Goal: Task Accomplishment & Management: Manage account settings

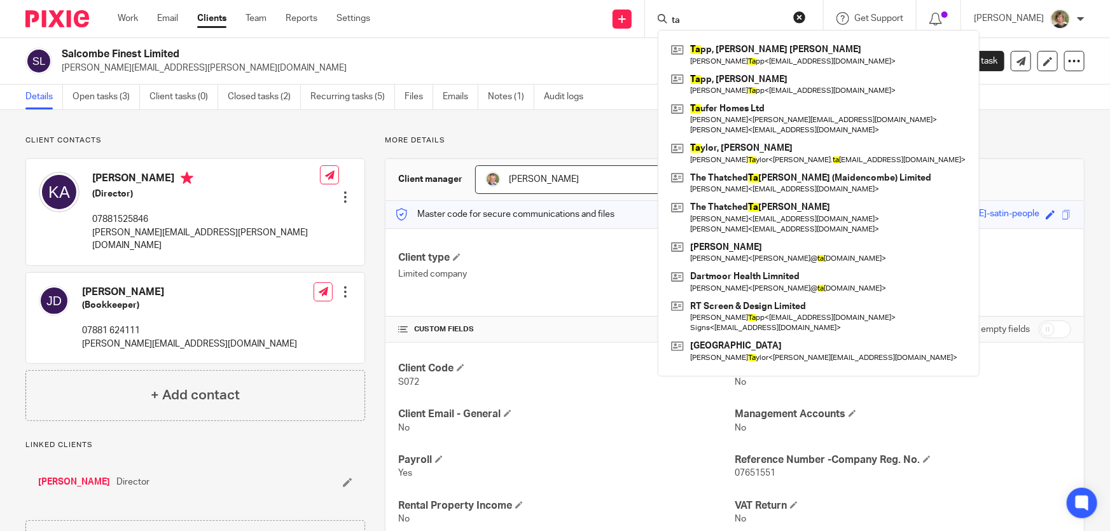
type input "t"
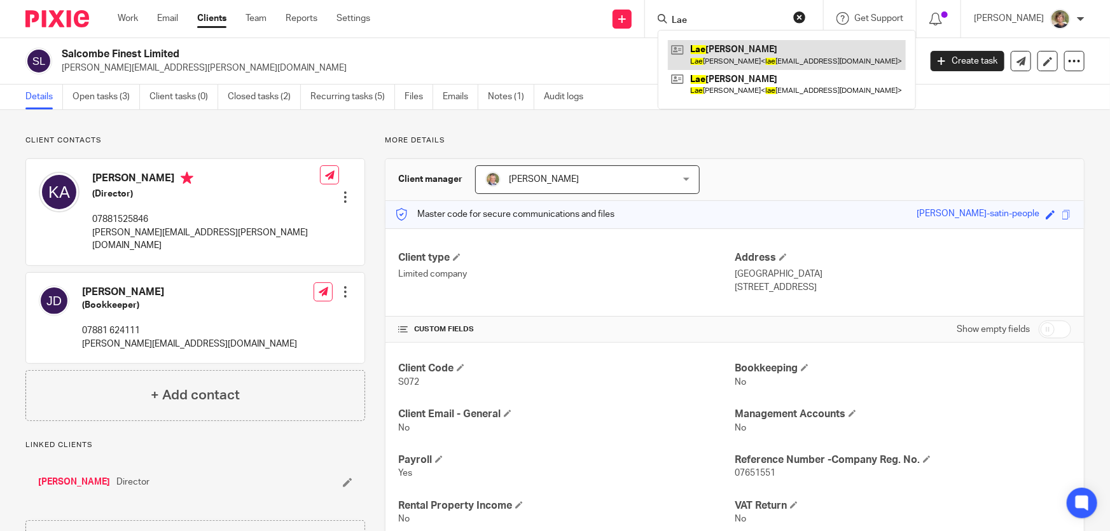
type input "Lae"
click at [734, 52] on link at bounding box center [787, 54] width 238 height 29
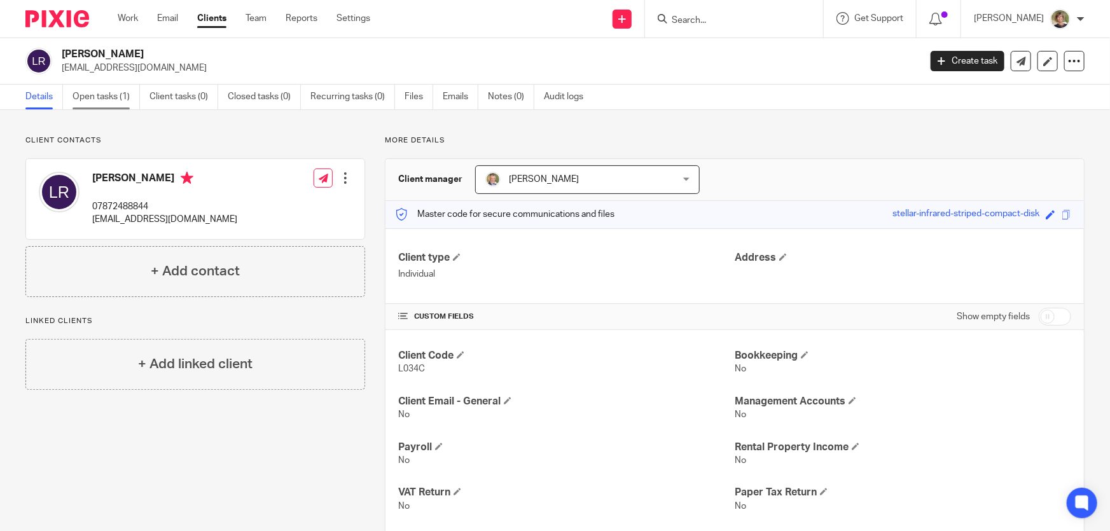
click at [99, 93] on link "Open tasks (1)" at bounding box center [106, 97] width 67 height 25
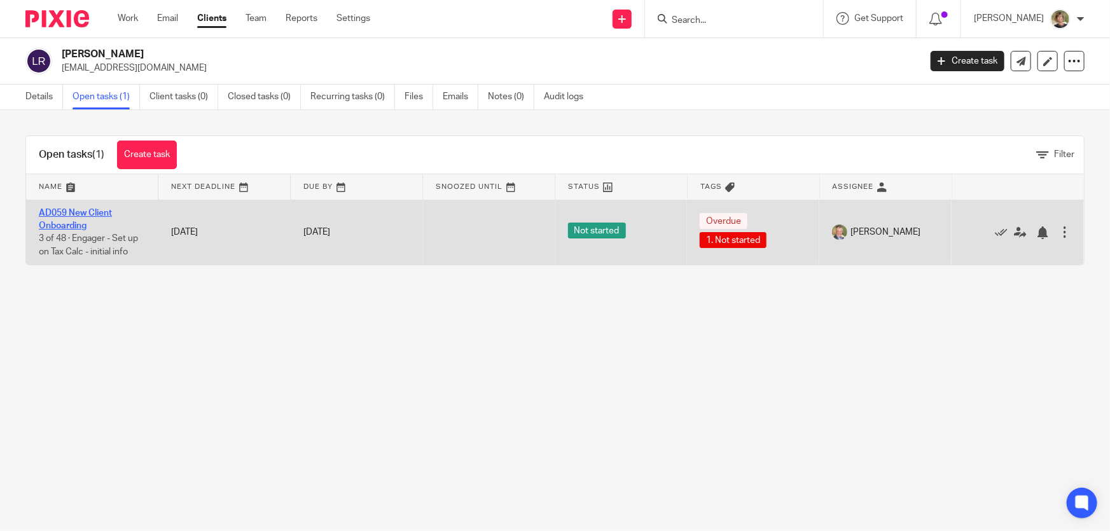
click at [76, 209] on link "AD059 New Client Onboarding" at bounding box center [75, 220] width 73 height 22
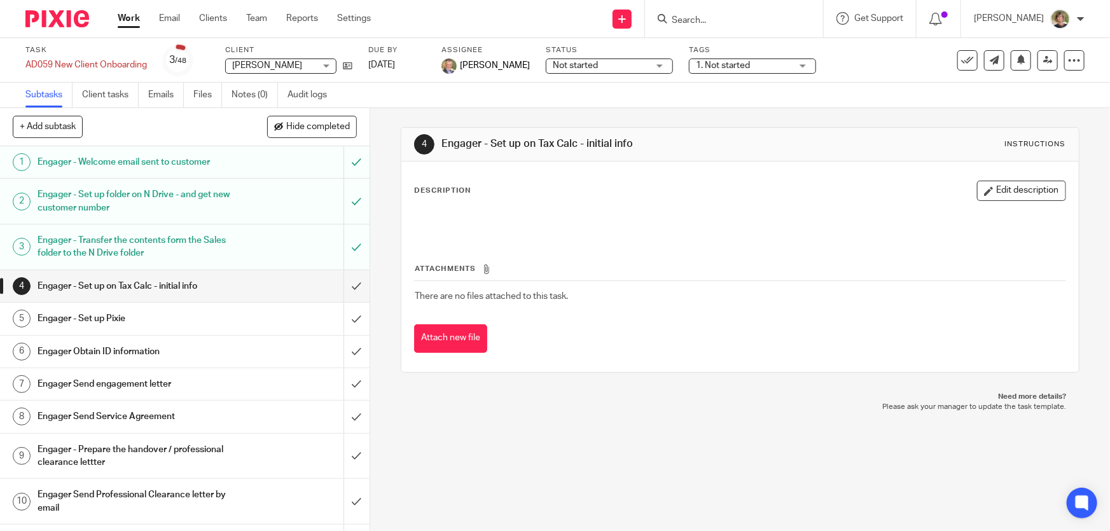
click at [127, 17] on link "Work" at bounding box center [129, 18] width 22 height 13
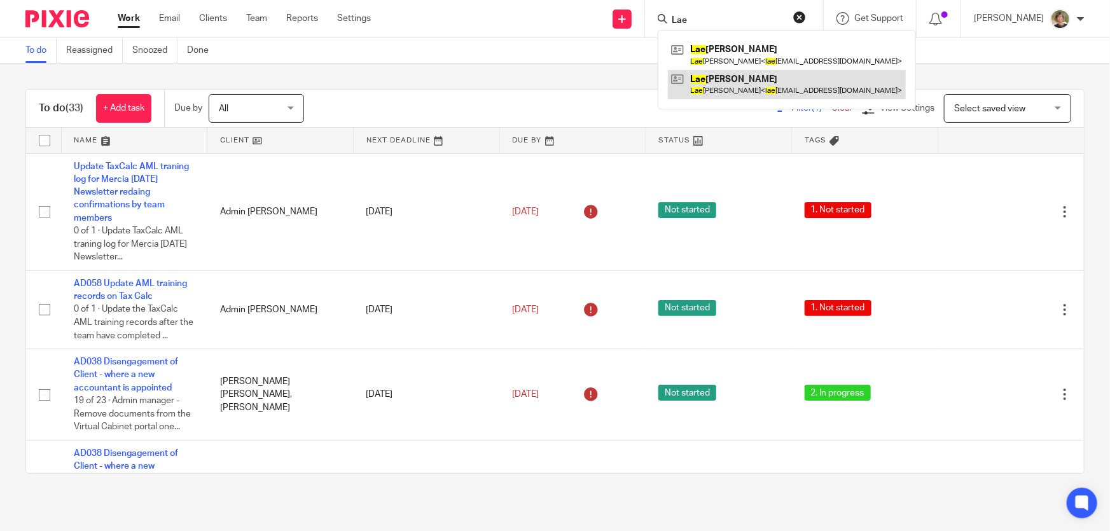
type input "Lae"
click at [741, 87] on link at bounding box center [787, 84] width 238 height 29
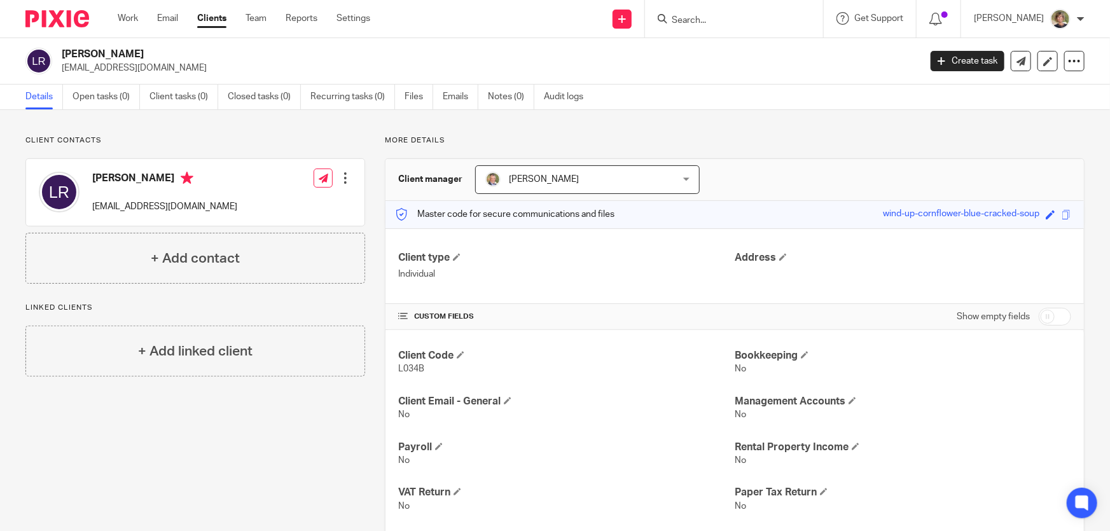
click at [345, 172] on div at bounding box center [345, 178] width 13 height 13
click at [277, 204] on link "Edit contact" at bounding box center [286, 206] width 122 height 18
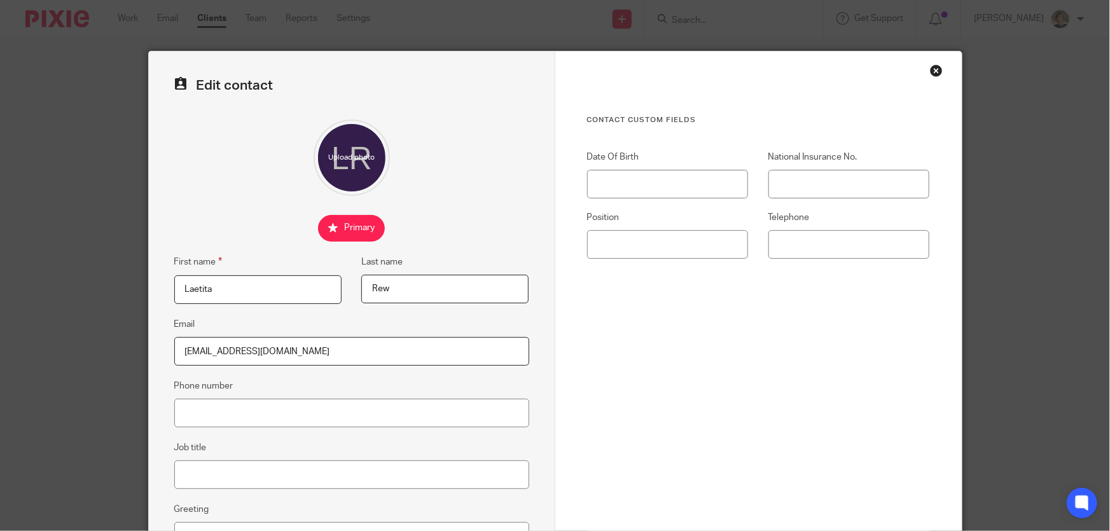
click at [935, 67] on div "Close this dialog window" at bounding box center [936, 70] width 13 height 13
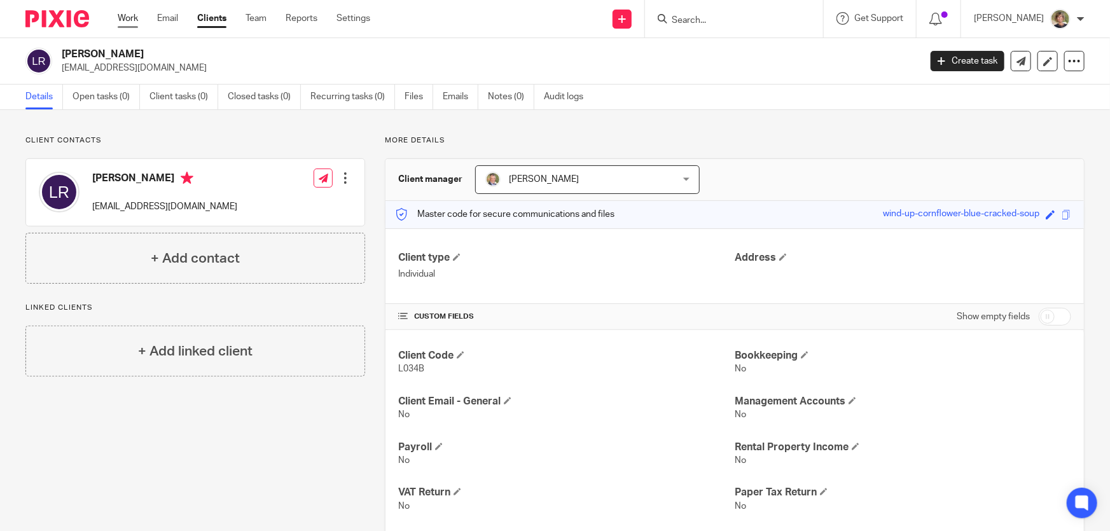
click at [130, 17] on link "Work" at bounding box center [128, 18] width 20 height 13
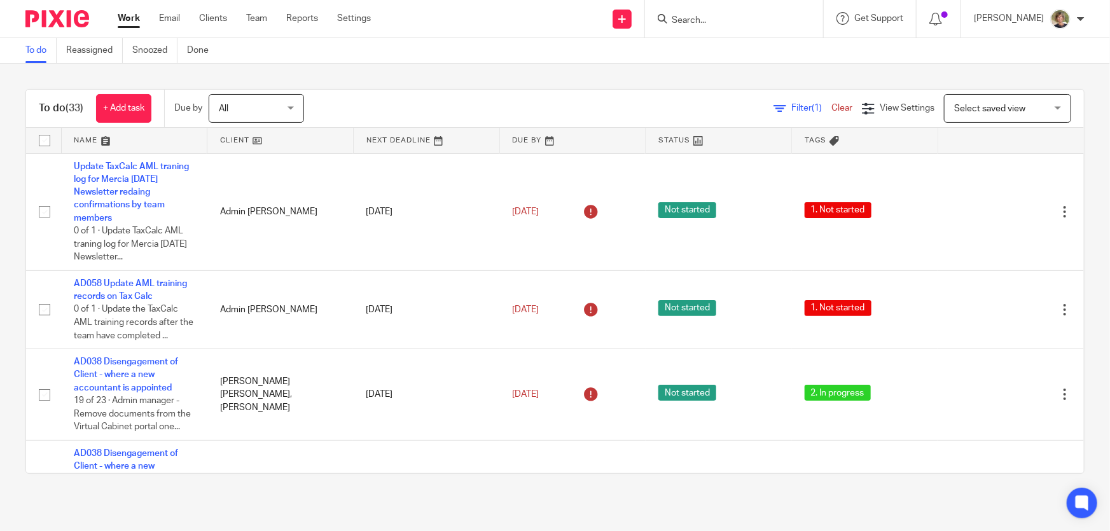
click at [717, 27] on div at bounding box center [734, 19] width 178 height 38
click at [725, 23] on input "Search" at bounding box center [728, 20] width 115 height 11
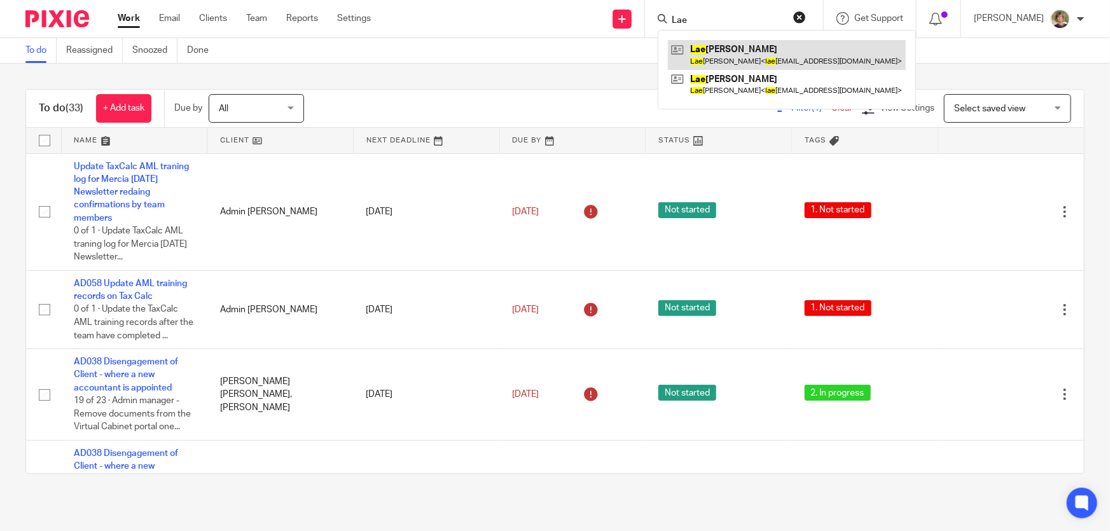
type input "Lae"
click at [756, 48] on link at bounding box center [787, 54] width 238 height 29
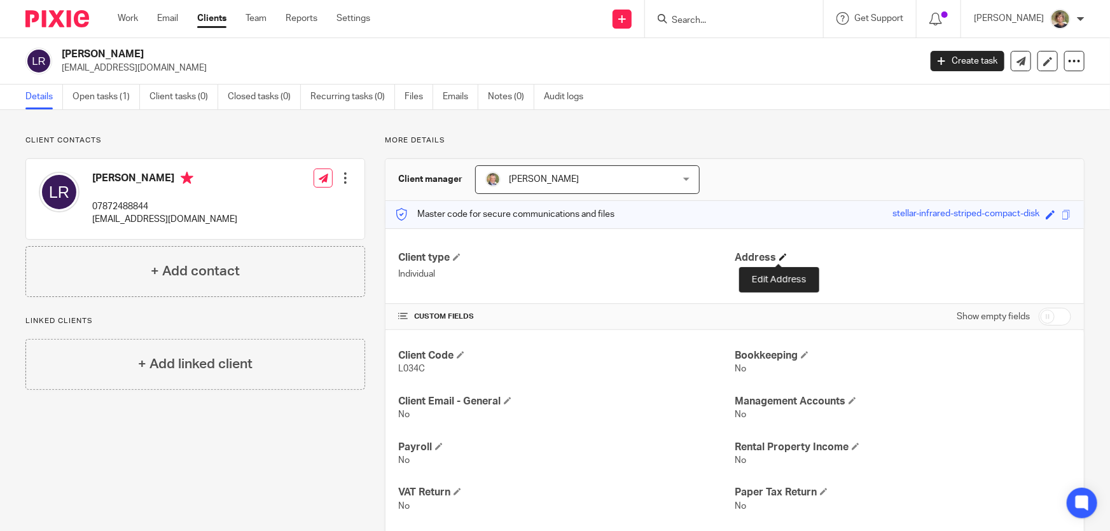
click at [779, 258] on span at bounding box center [783, 257] width 8 height 8
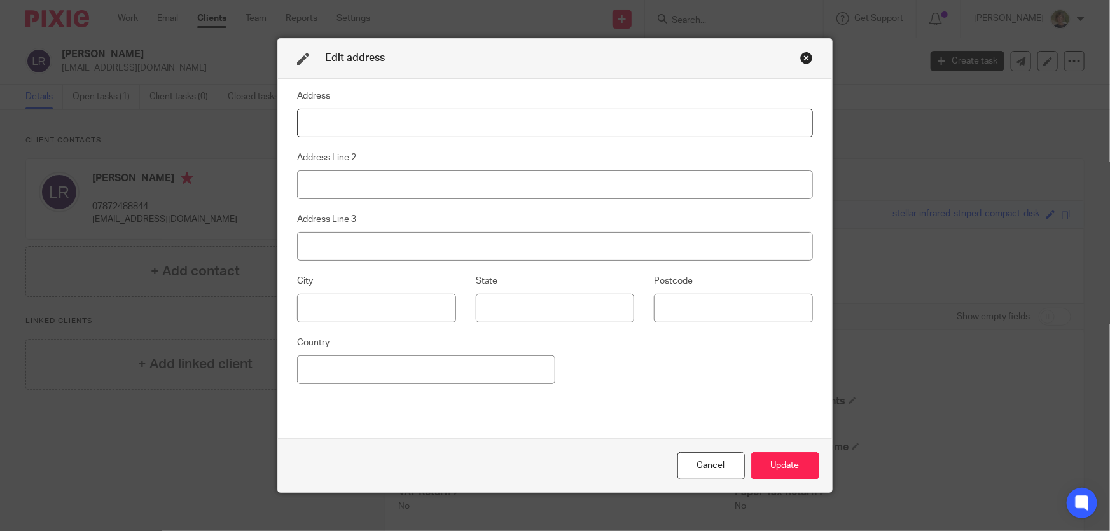
click at [560, 129] on input at bounding box center [555, 123] width 516 height 29
type input "9 Den Brook Close"
type input "Torquay"
type input "Devon"
type input "TQ1 3TP"
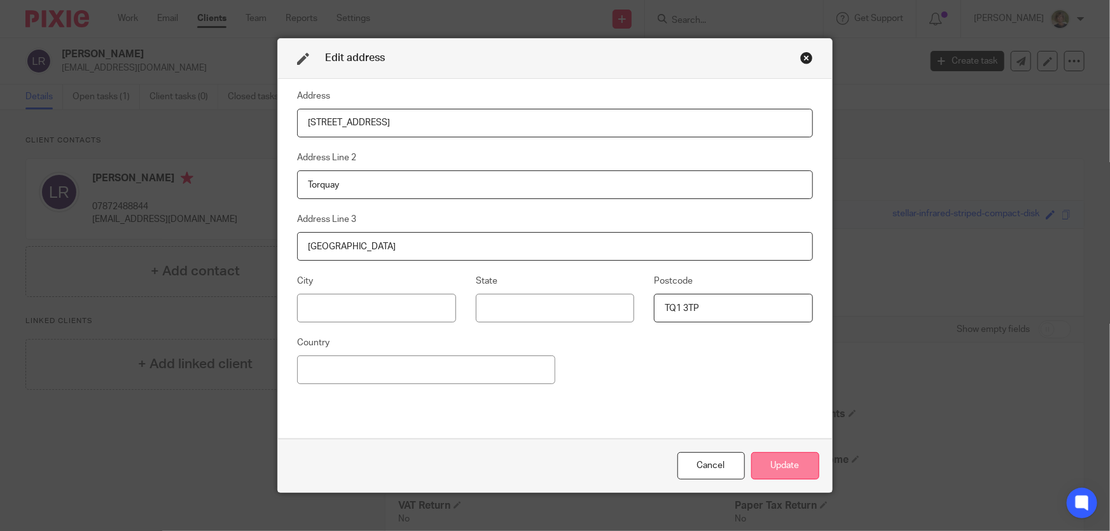
click at [794, 468] on button "Update" at bounding box center [785, 465] width 68 height 27
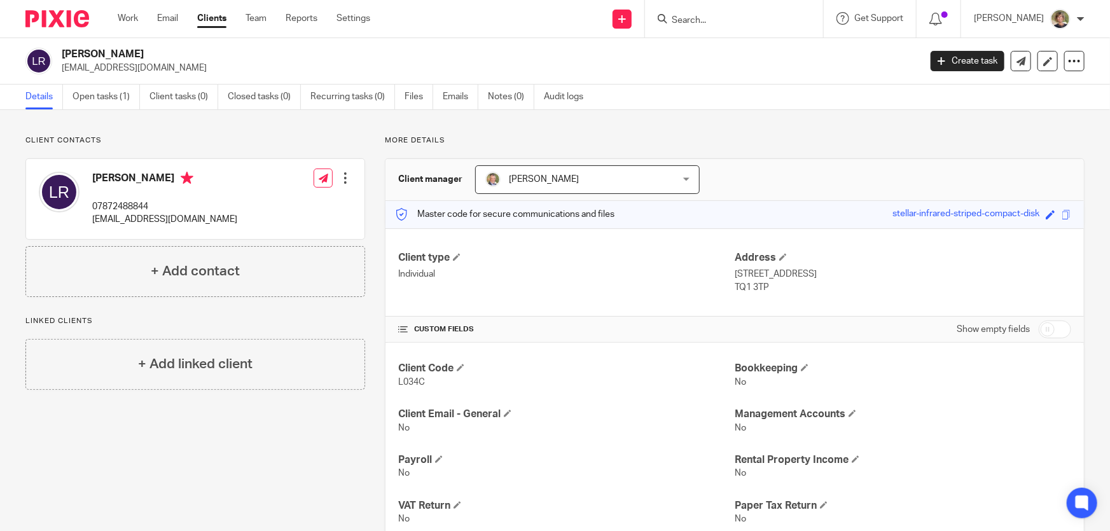
click at [335, 177] on div "Edit contact Create client from contact Export data Delete contact" at bounding box center [333, 177] width 38 height 25
click at [343, 177] on div at bounding box center [345, 178] width 13 height 13
click at [285, 205] on link "Edit contact" at bounding box center [286, 206] width 122 height 18
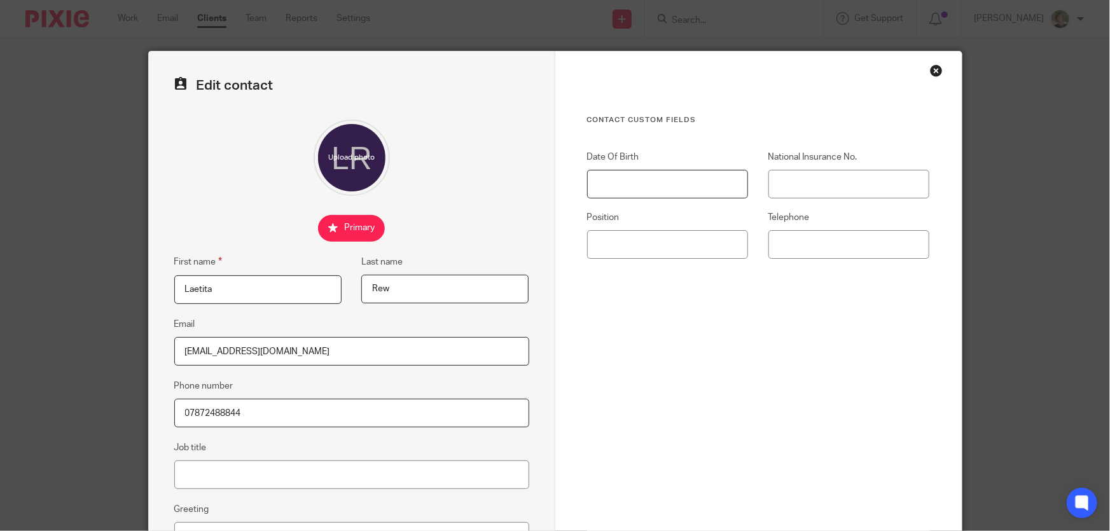
click at [627, 182] on input "Date Of Birth" at bounding box center [668, 184] width 162 height 29
type input "[DATE]"
click at [830, 190] on input "National Insurance No." at bounding box center [850, 184] width 162 height 29
click at [823, 183] on input "National Insurance No." at bounding box center [850, 184] width 162 height 29
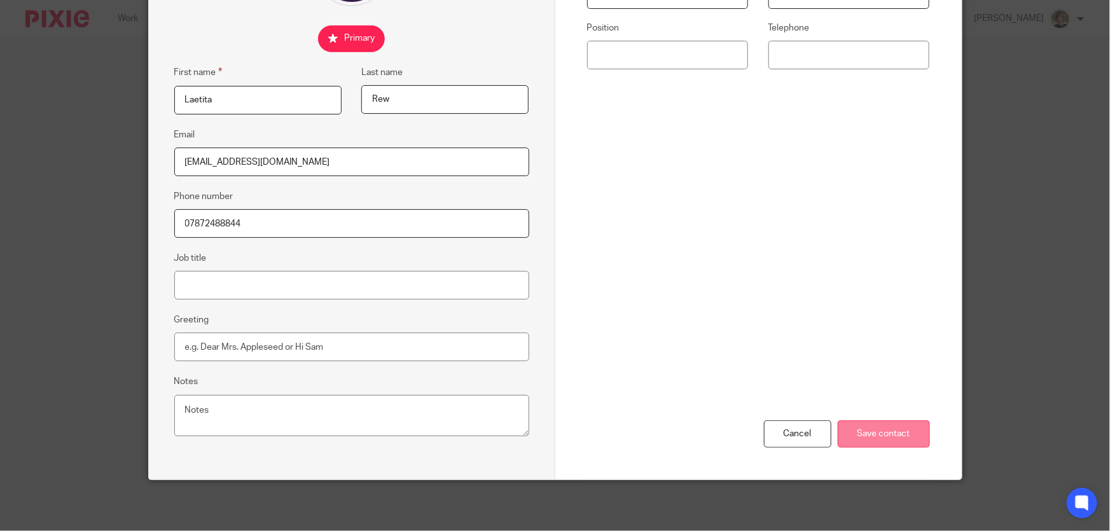
type input "PA464429B"
click at [904, 432] on input "Save contact" at bounding box center [884, 434] width 92 height 27
click at [229, 349] on input "Greeting" at bounding box center [351, 347] width 355 height 29
type input "Laetitia"
click at [893, 429] on input "Save contact" at bounding box center [884, 434] width 92 height 27
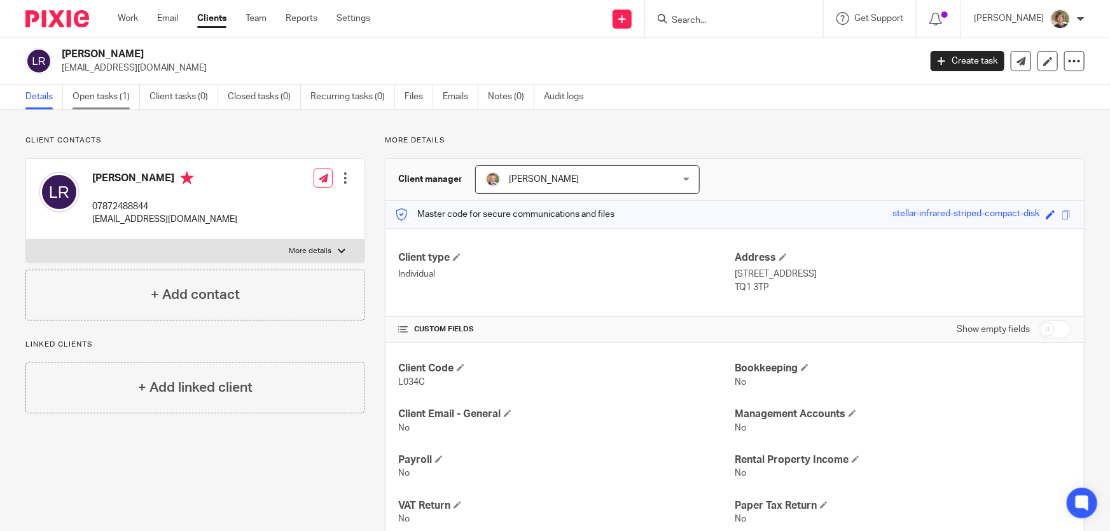
click at [99, 93] on link "Open tasks (1)" at bounding box center [106, 97] width 67 height 25
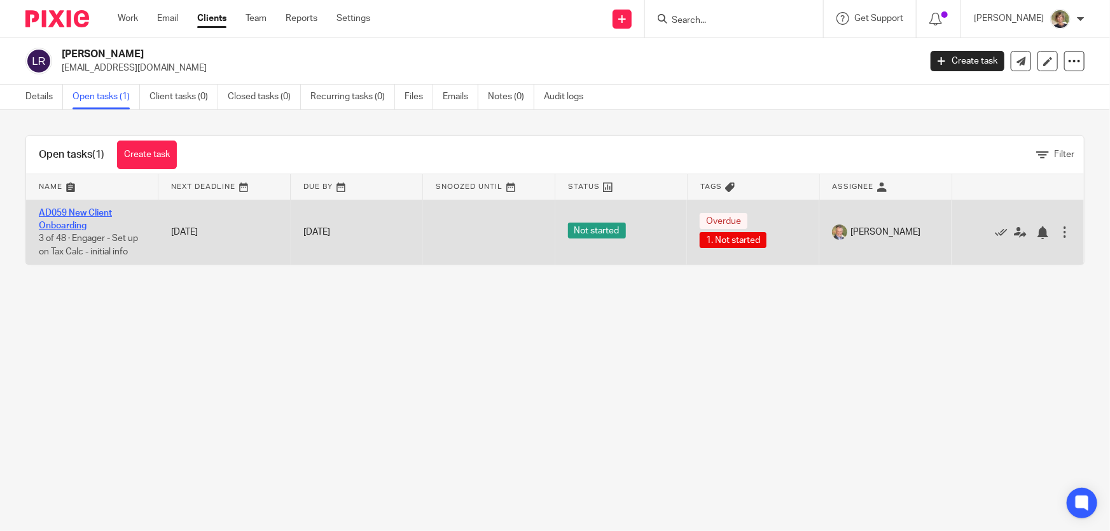
click at [92, 214] on link "AD059 New Client Onboarding" at bounding box center [75, 220] width 73 height 22
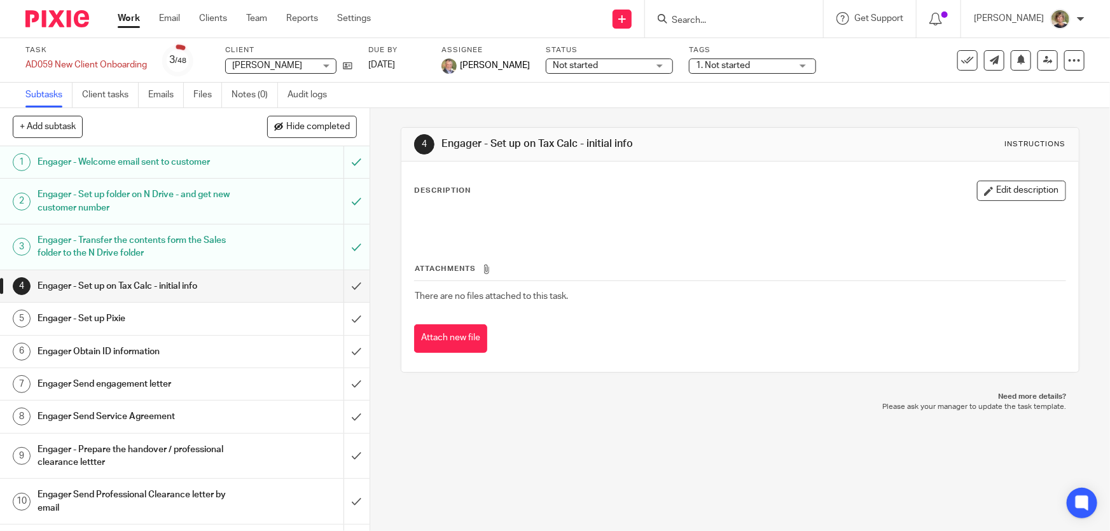
click at [712, 22] on input "Search" at bounding box center [728, 20] width 115 height 11
click at [122, 17] on link "Work" at bounding box center [129, 18] width 22 height 13
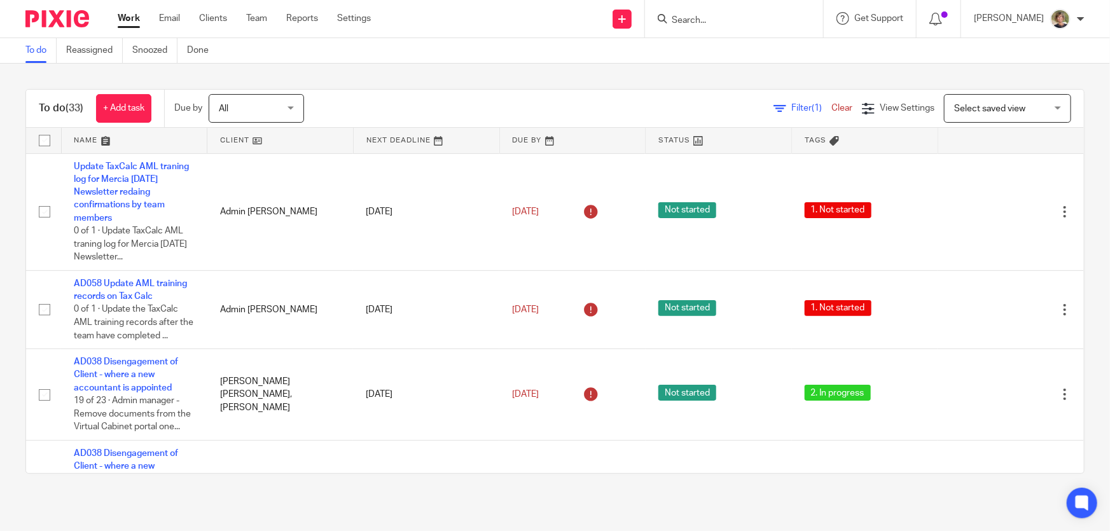
click at [737, 15] on input "Search" at bounding box center [728, 20] width 115 height 11
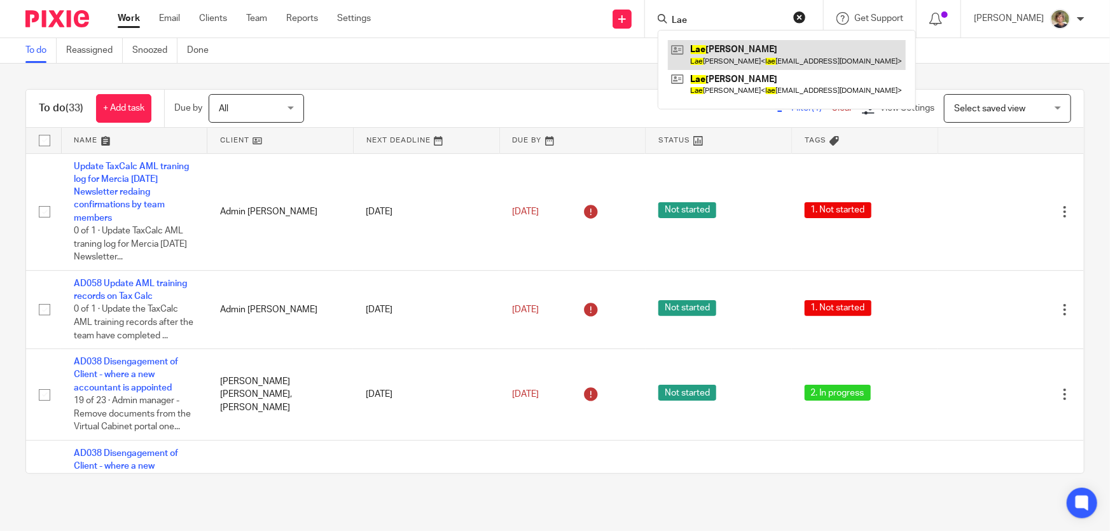
type input "Lae"
click at [755, 53] on link at bounding box center [787, 54] width 238 height 29
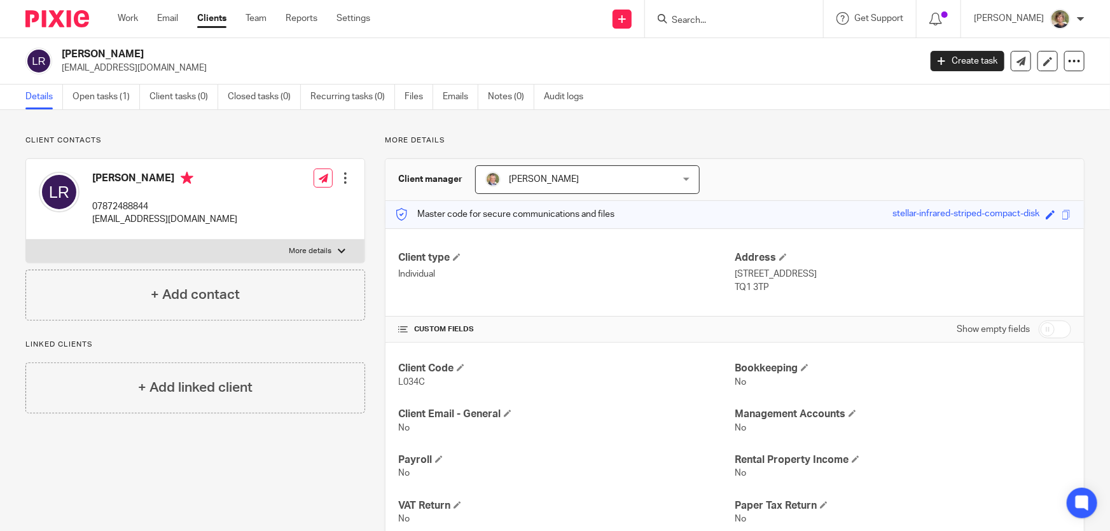
click at [720, 18] on input "Search" at bounding box center [728, 20] width 115 height 11
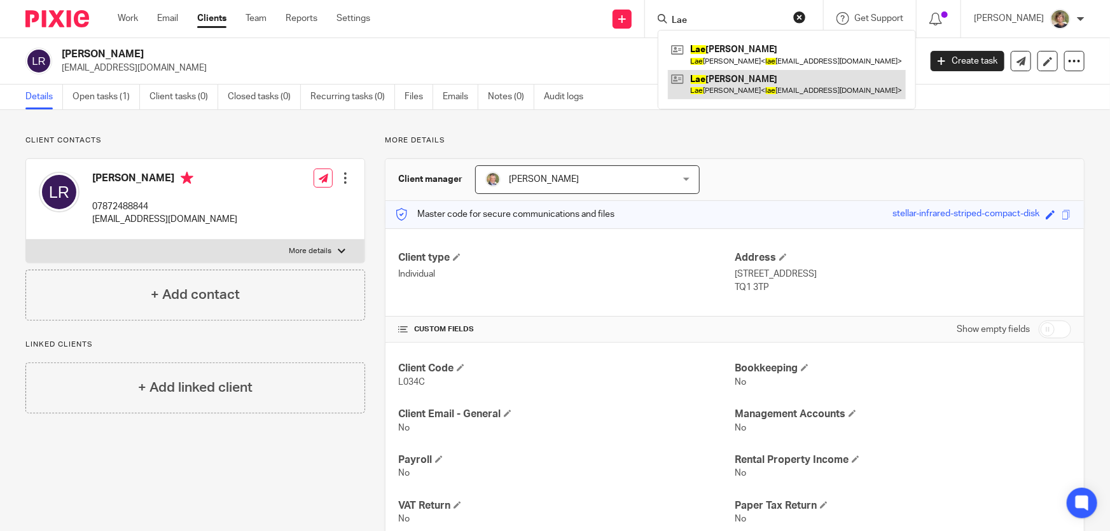
type input "Lae"
click at [744, 84] on link at bounding box center [787, 84] width 238 height 29
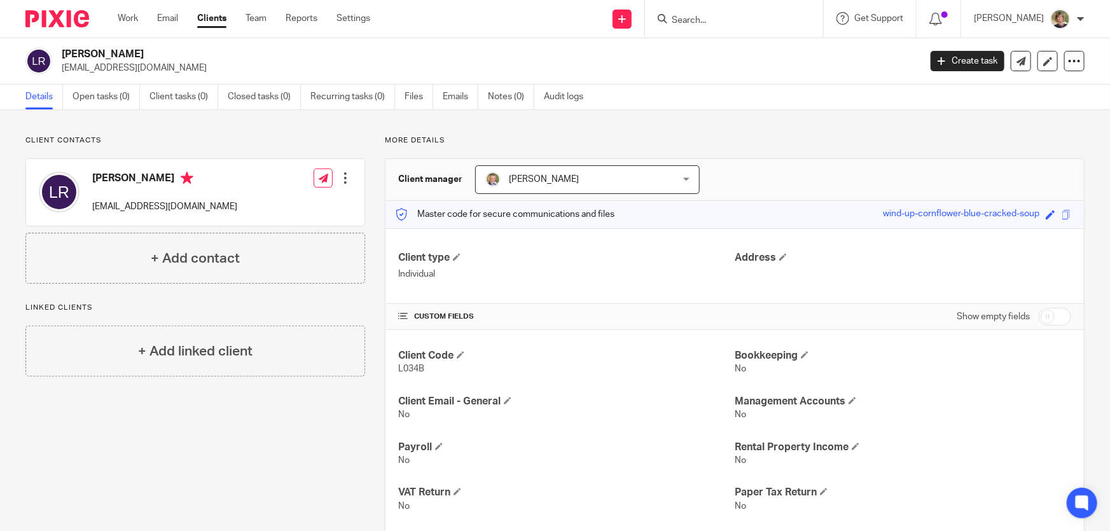
click at [343, 177] on div at bounding box center [345, 178] width 13 height 13
click at [272, 207] on link "Edit contact" at bounding box center [286, 206] width 122 height 18
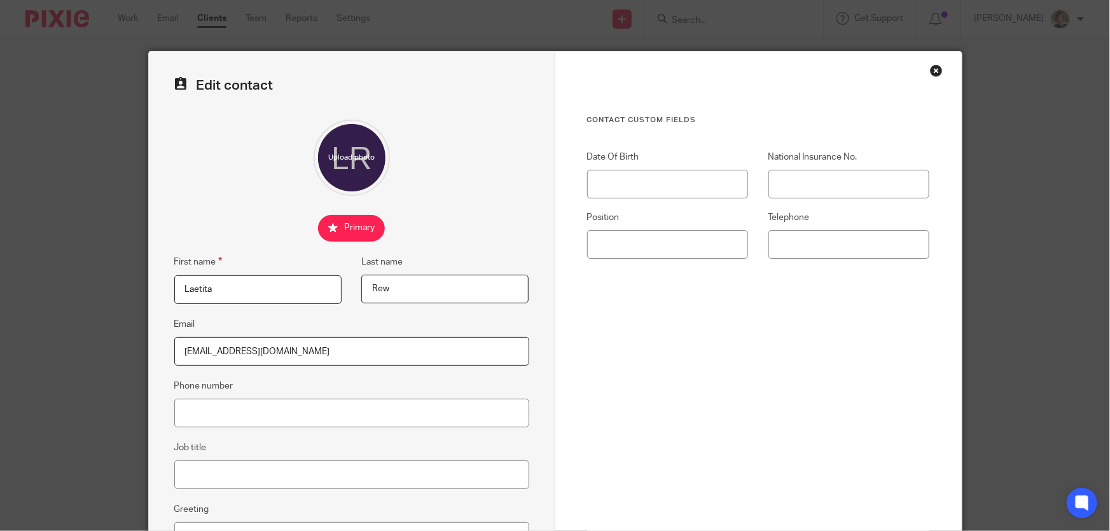
drag, startPoint x: 210, startPoint y: 288, endPoint x: 138, endPoint y: 288, distance: 71.9
click at [138, 288] on div "Edit contact First name Laetita Last name Rew Email laetitiarew@me.com Phone nu…" at bounding box center [555, 265] width 1110 height 531
type input "Sylvia"
drag, startPoint x: 302, startPoint y: 349, endPoint x: 76, endPoint y: 337, distance: 226.2
click at [76, 337] on div "Edit contact First name Sylvia Last name Rew Email laetitiarew@me.com Phone num…" at bounding box center [555, 265] width 1110 height 531
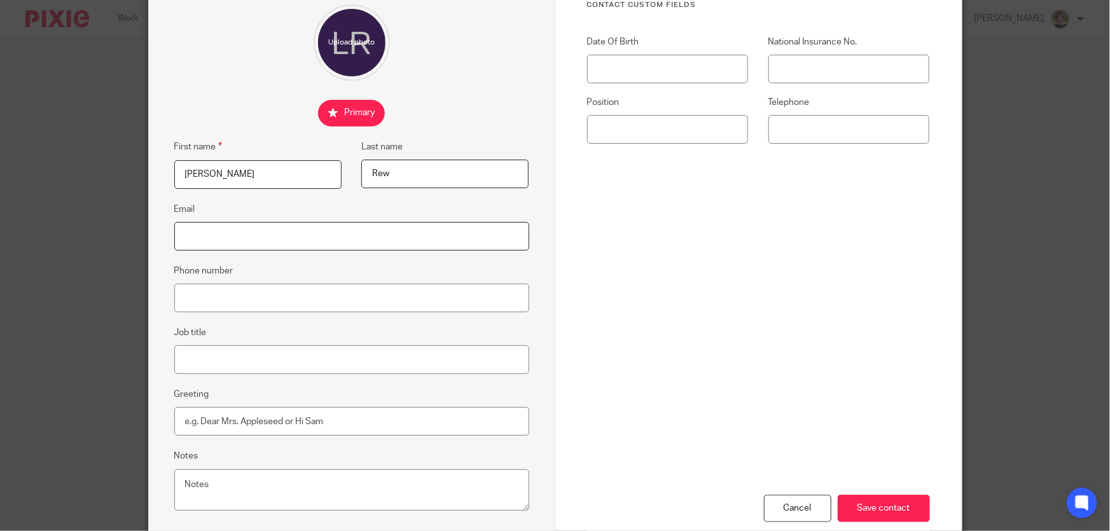
scroll to position [191, 0]
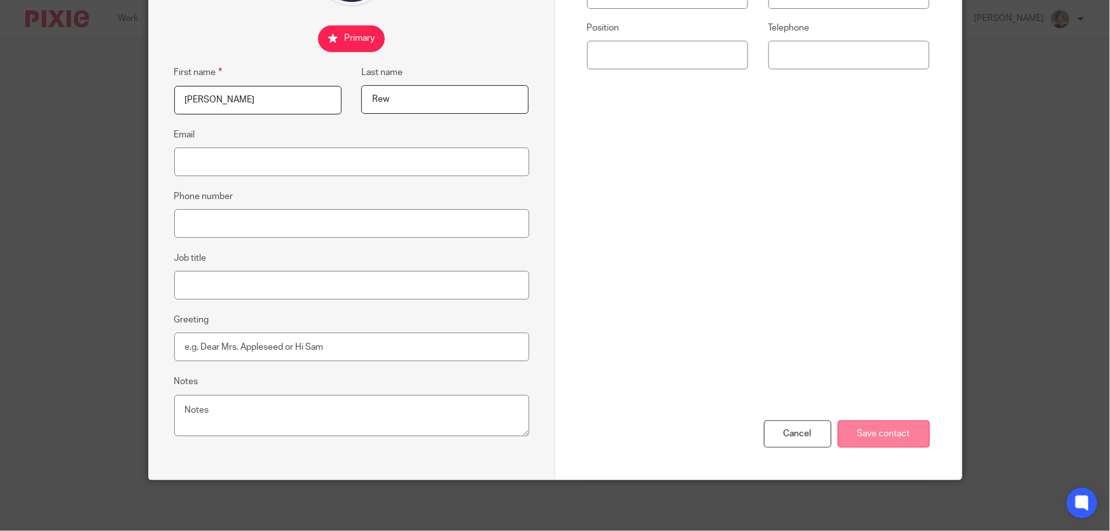
click at [893, 429] on input "Save contact" at bounding box center [884, 434] width 92 height 27
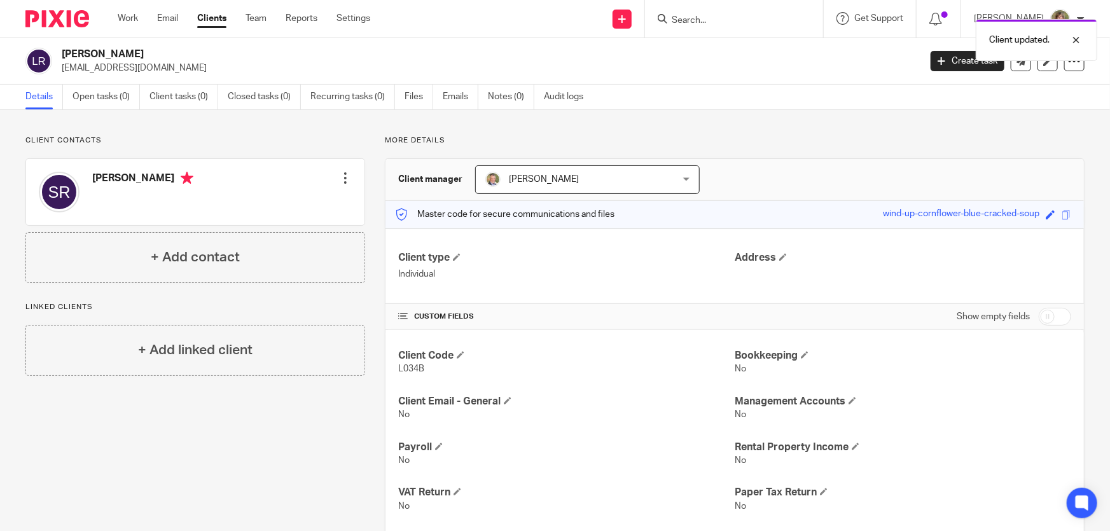
click at [95, 55] on h2 "[PERSON_NAME]" at bounding box center [402, 54] width 680 height 13
click at [914, 127] on div "Client contacts [PERSON_NAME] Edit contact Create client from contact Export da…" at bounding box center [555, 380] width 1110 height 541
click at [31, 59] on img at bounding box center [38, 61] width 27 height 27
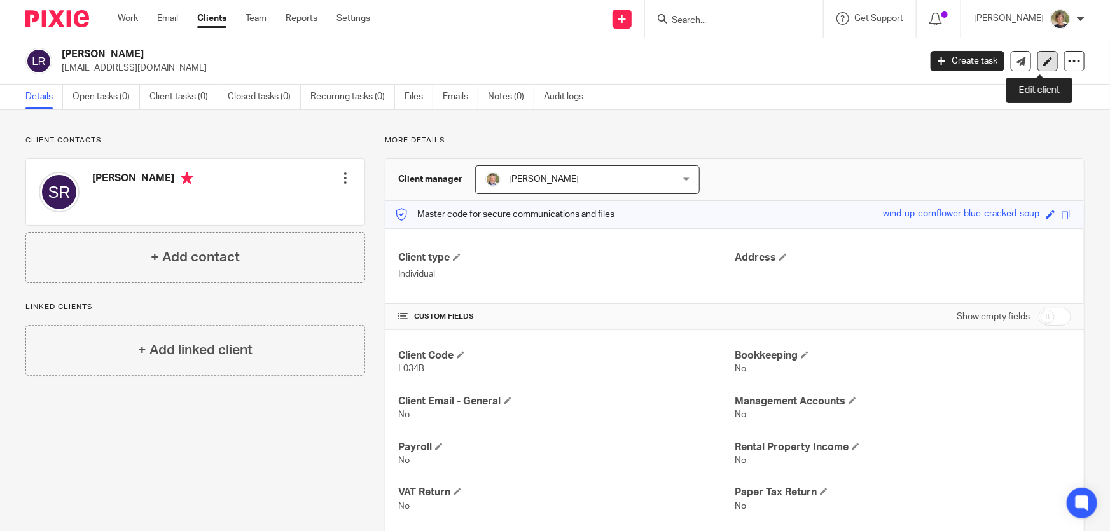
click at [1043, 58] on icon at bounding box center [1048, 62] width 10 height 10
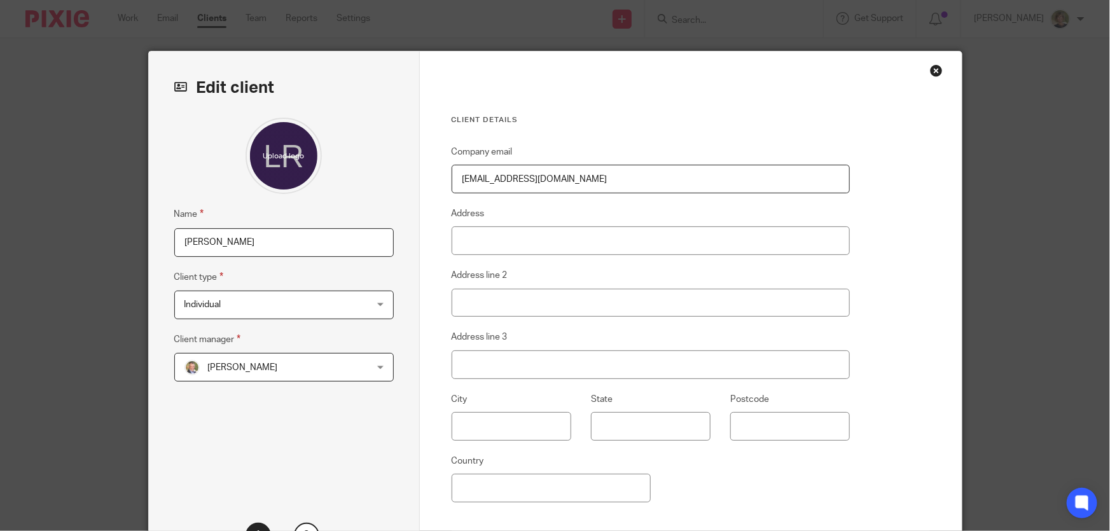
drag, startPoint x: 256, startPoint y: 238, endPoint x: 123, endPoint y: 240, distance: 133.6
click at [123, 240] on div "Edit client Name Laetita Rew Client type Individual Individual Company director…" at bounding box center [555, 265] width 1110 height 531
type input "[PERSON_NAME]"
drag, startPoint x: 636, startPoint y: 172, endPoint x: 613, endPoint y: 190, distance: 29.9
click at [622, 186] on input "[EMAIL_ADDRESS][DOMAIN_NAME]" at bounding box center [651, 179] width 399 height 29
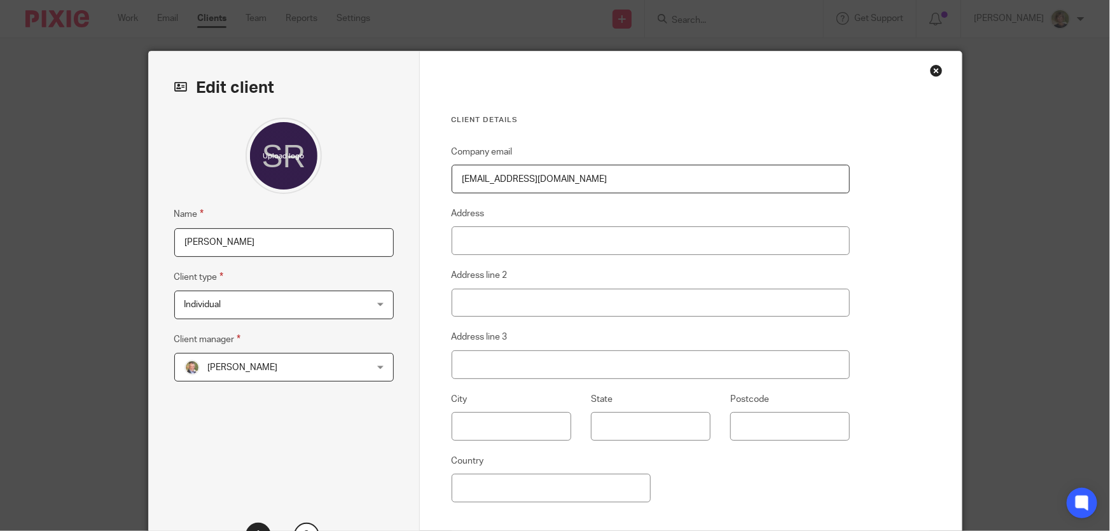
drag, startPoint x: 536, startPoint y: 180, endPoint x: 307, endPoint y: 181, distance: 228.4
click at [307, 181] on div "Edit client Name Sylvia Rew Client type Individual Individual Company director …" at bounding box center [555, 329] width 813 height 554
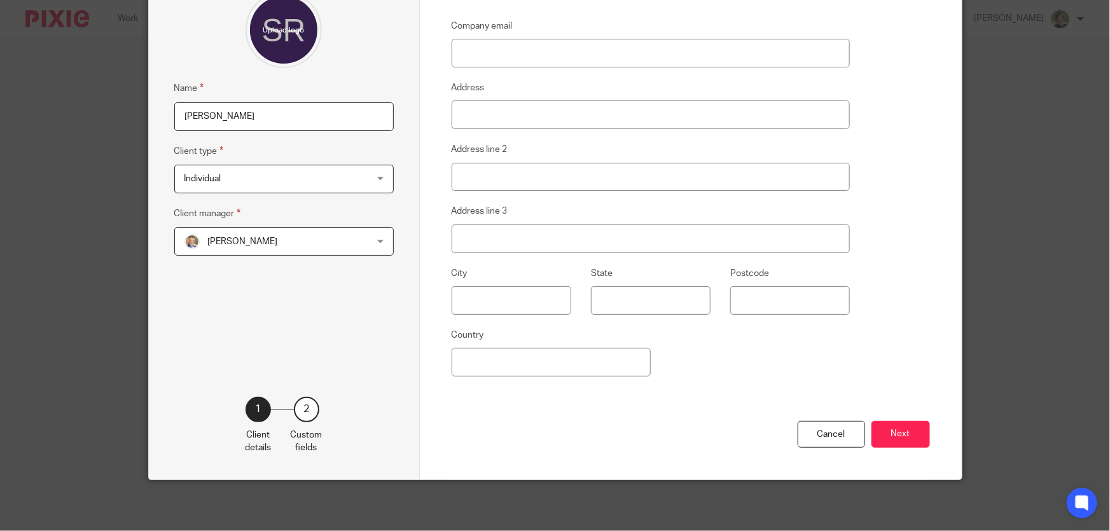
click at [887, 431] on button "Next" at bounding box center [901, 434] width 59 height 27
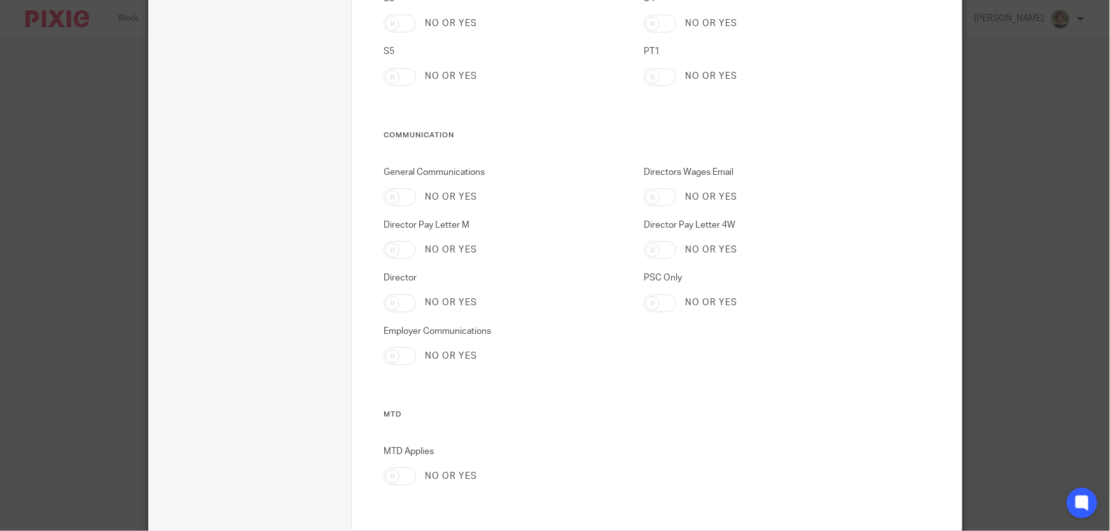
scroll to position [3712, 0]
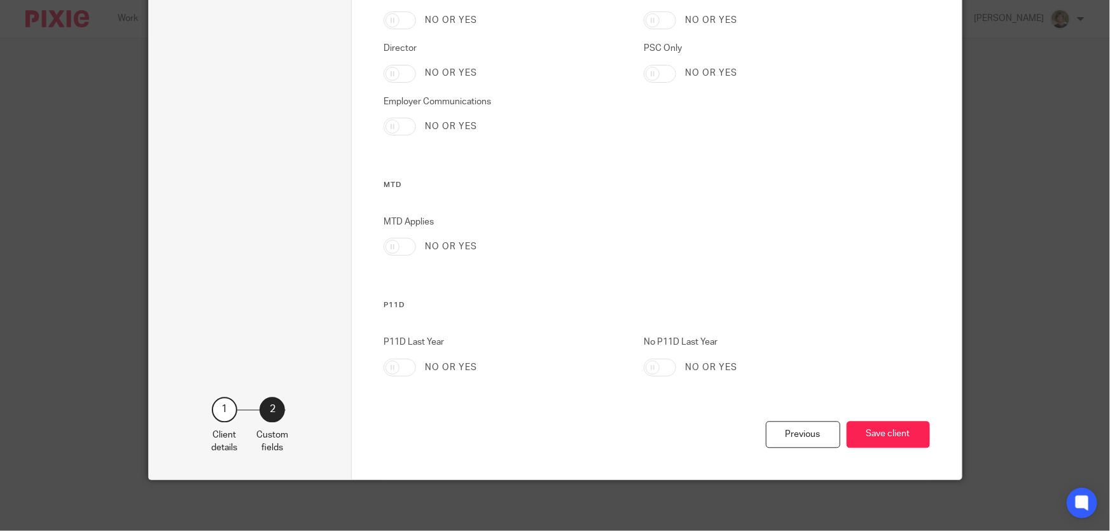
click at [896, 436] on button "Save client" at bounding box center [888, 434] width 83 height 27
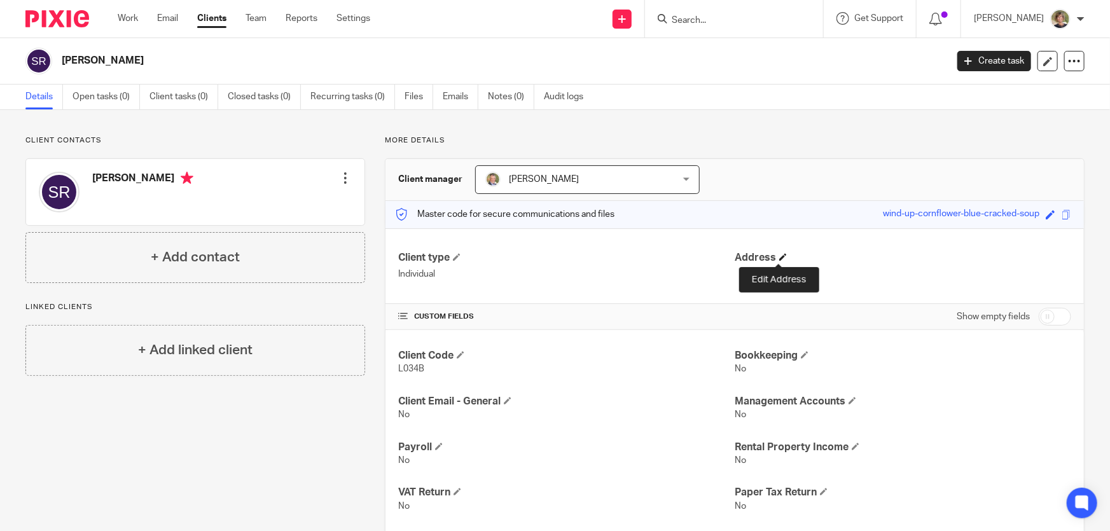
click at [779, 260] on span at bounding box center [783, 257] width 8 height 8
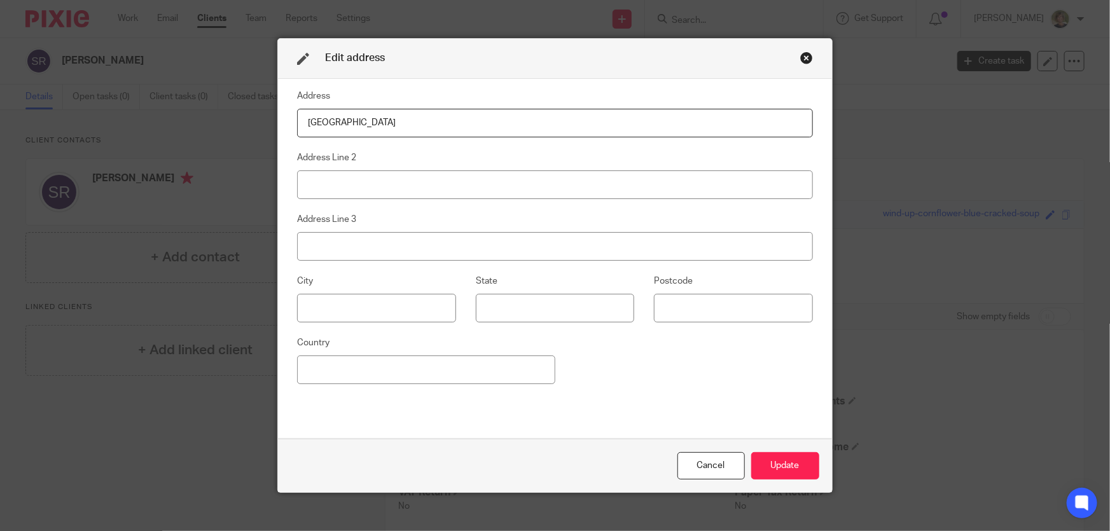
type input "Livermead Villa"
type input "Torbay Road"
type input "Torquay"
type input "Devon"
type input "TQ2 6QH"
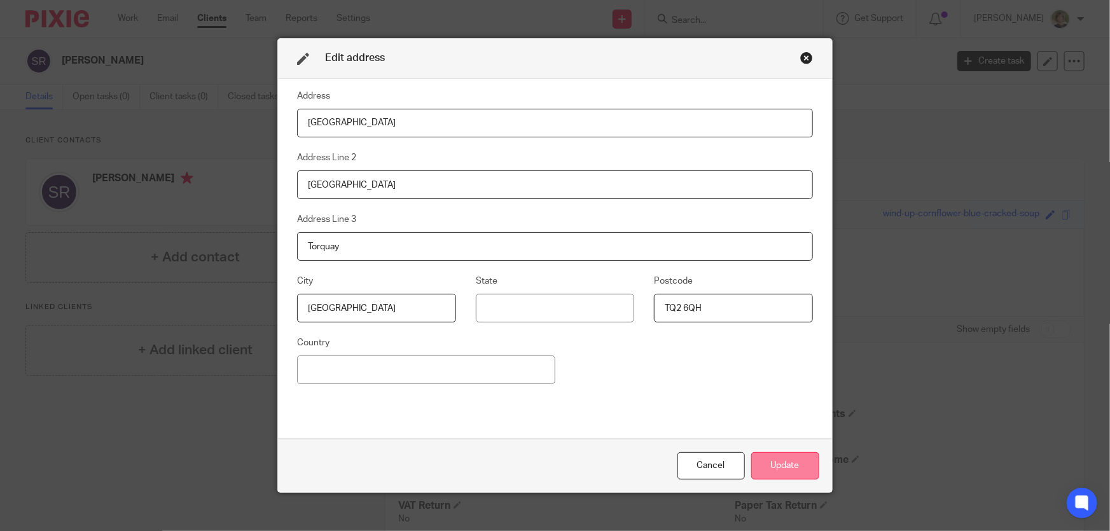
click at [766, 464] on button "Update" at bounding box center [785, 465] width 68 height 27
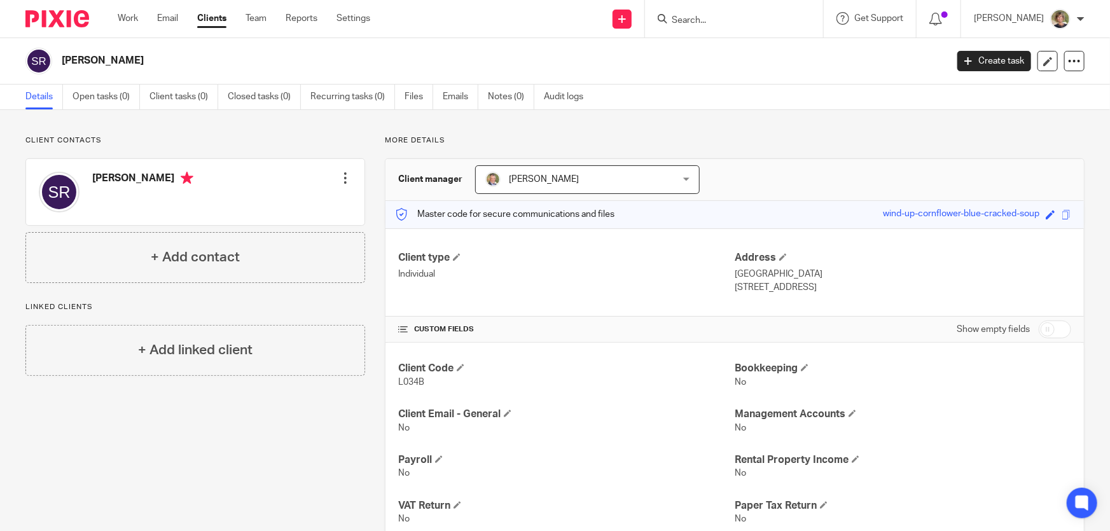
click at [734, 17] on input "Search" at bounding box center [728, 20] width 115 height 11
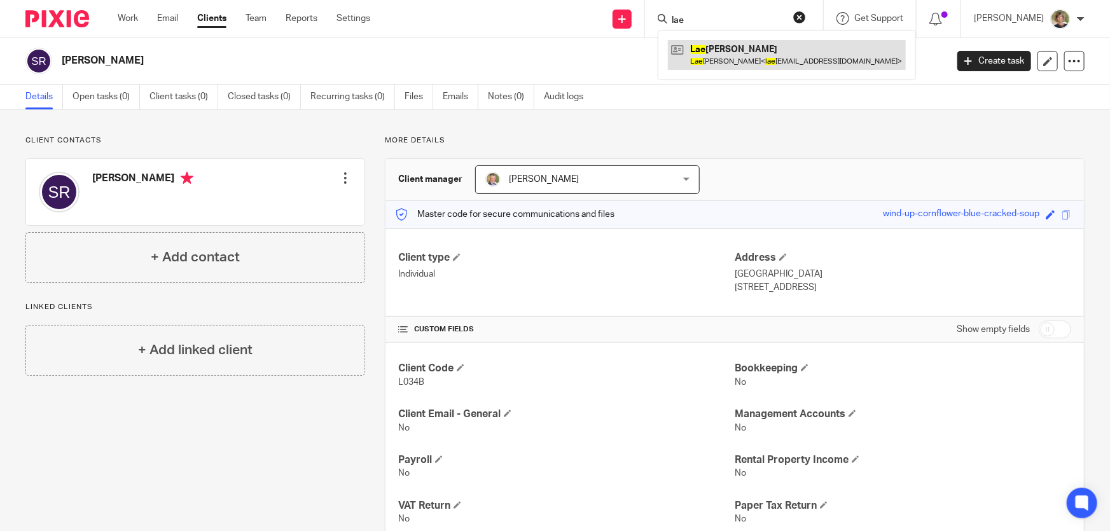
type input "lae"
click at [761, 53] on link at bounding box center [787, 54] width 238 height 29
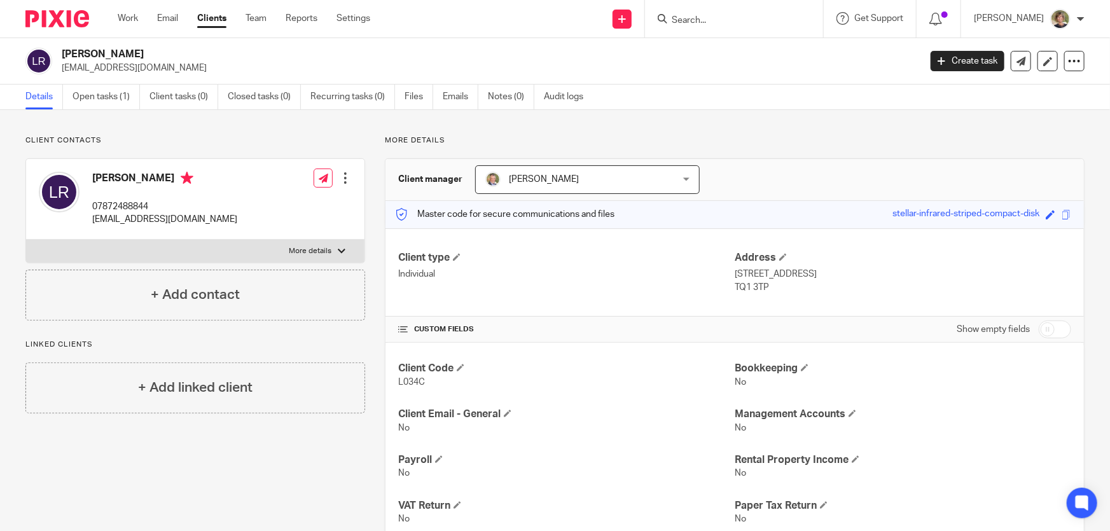
click at [344, 178] on div at bounding box center [345, 178] width 13 height 13
click at [280, 204] on link "Edit contact" at bounding box center [286, 206] width 122 height 18
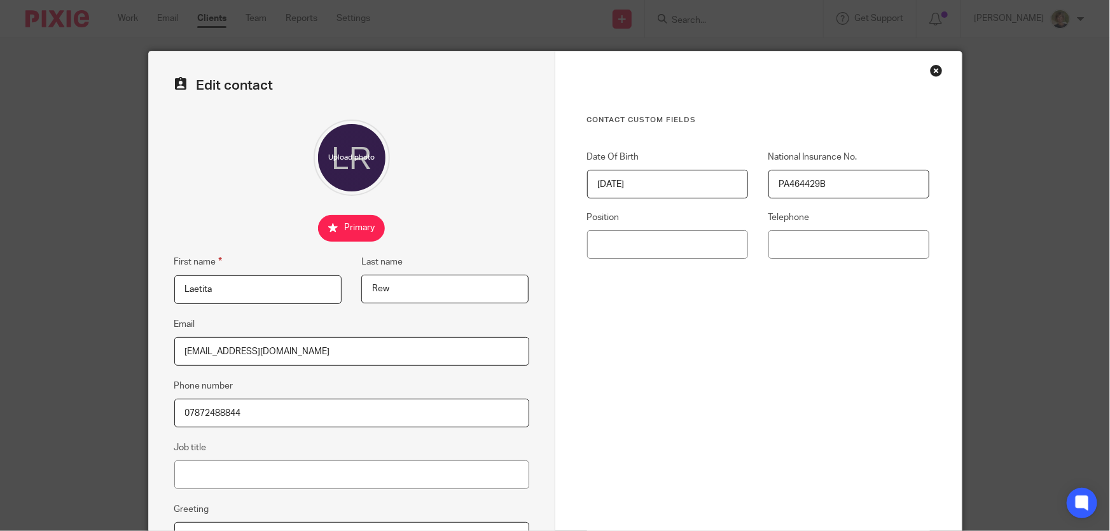
click at [931, 69] on div "Close this dialog window" at bounding box center [936, 70] width 13 height 13
